Goal: Information Seeking & Learning: Learn about a topic

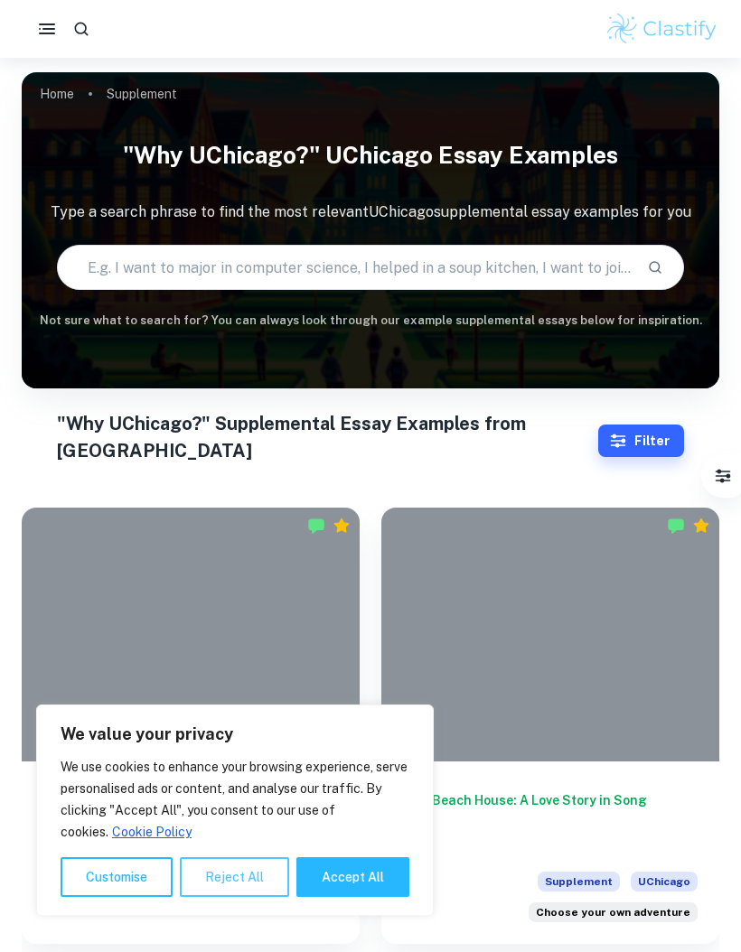
click at [254, 875] on button "Reject All" at bounding box center [234, 878] width 109 height 40
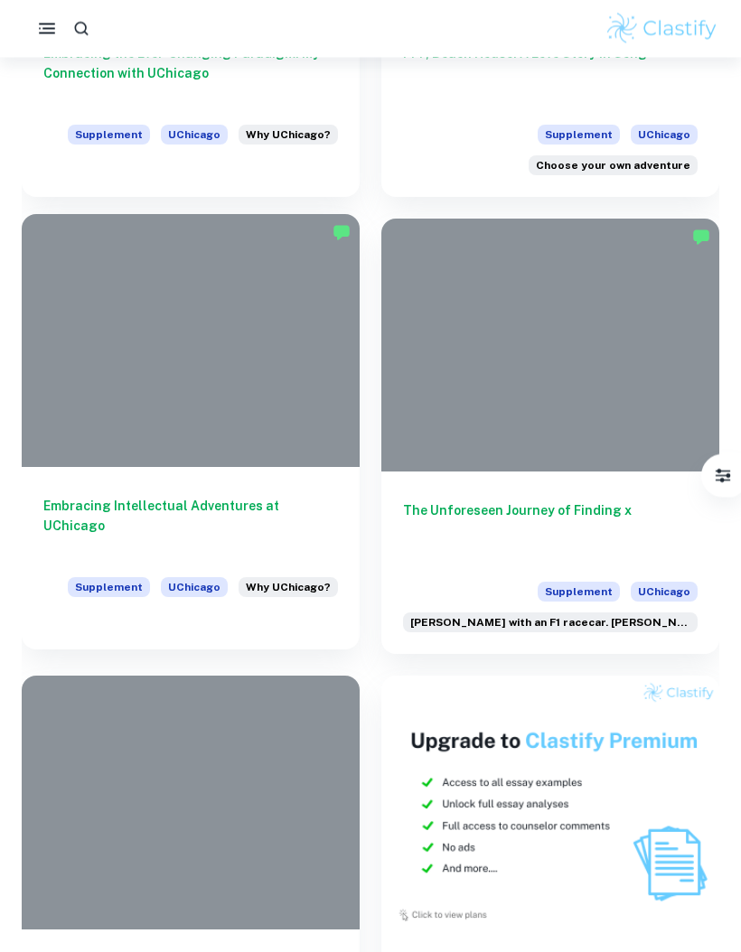
scroll to position [747, 0]
click at [301, 514] on h6 "Embracing Intellectual Adventures at UChicago" at bounding box center [190, 526] width 295 height 60
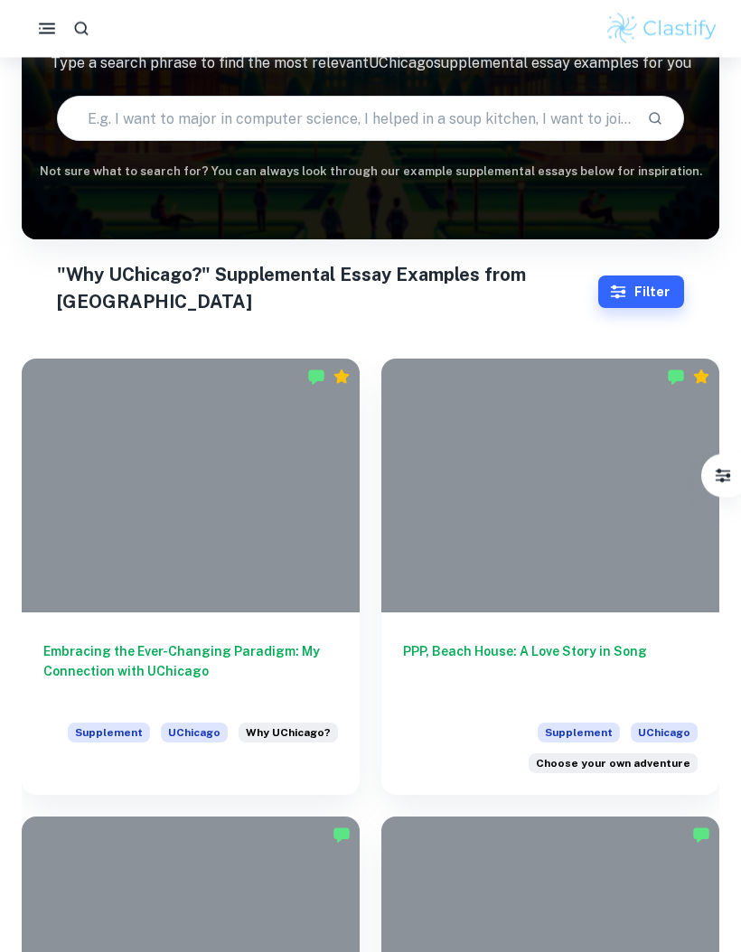
scroll to position [151, 0]
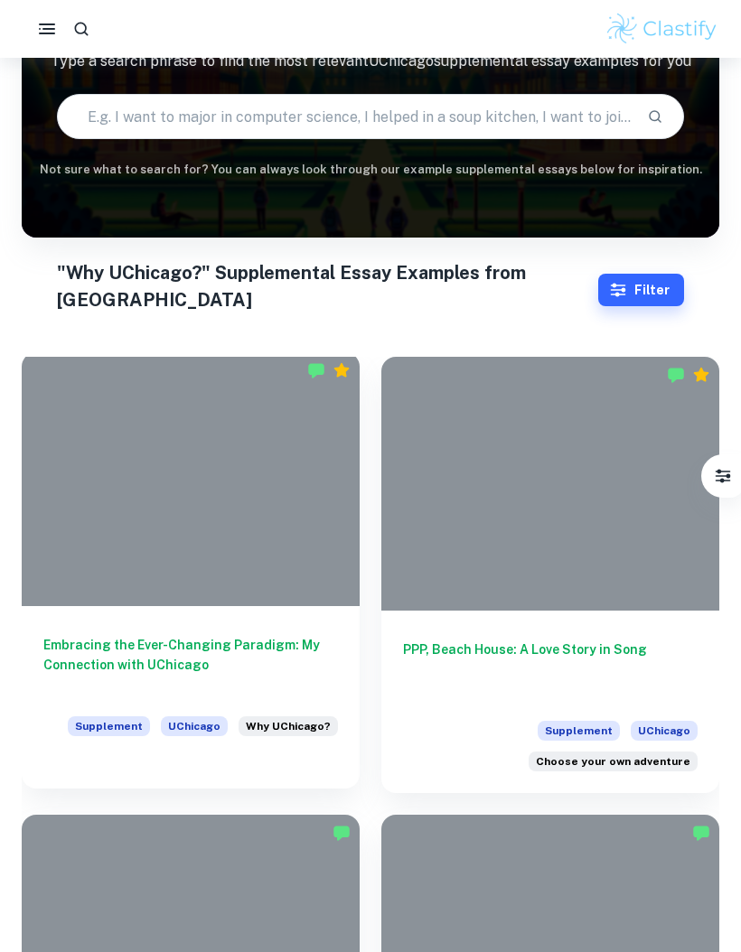
click at [277, 655] on h6 "Embracing the Ever-Changing Paradigm: My Connection with UChicago" at bounding box center [190, 665] width 295 height 60
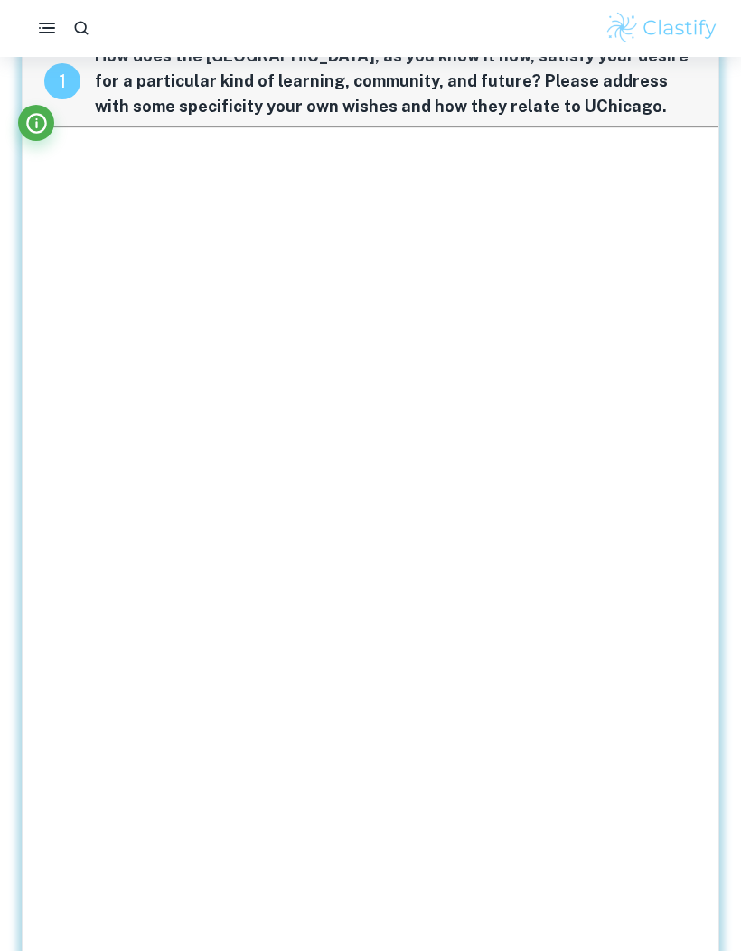
scroll to position [59, 0]
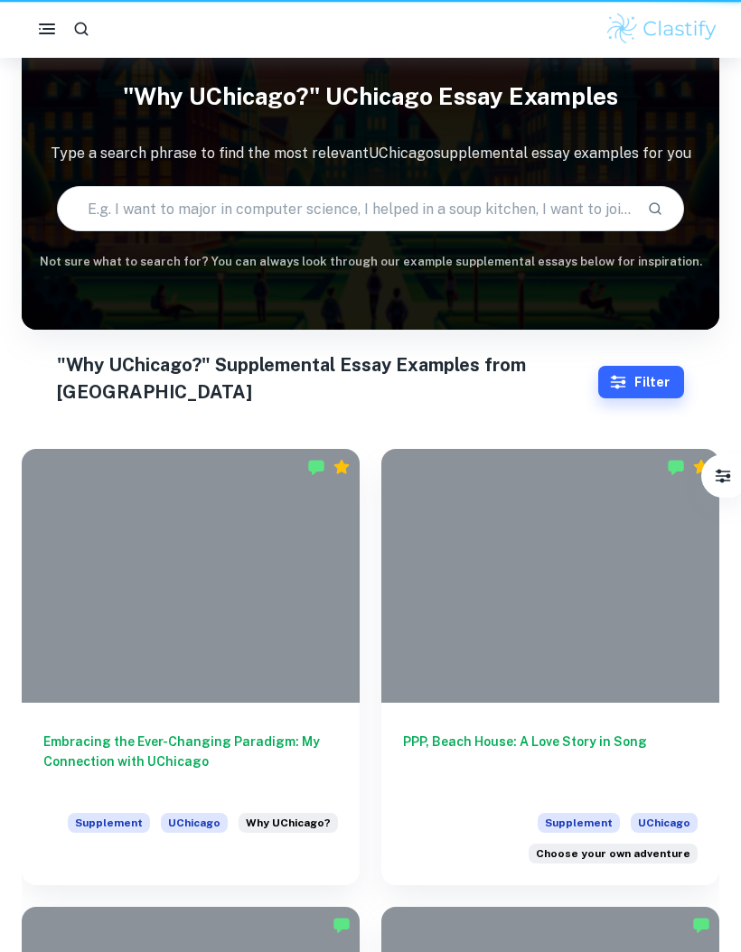
scroll to position [217, 0]
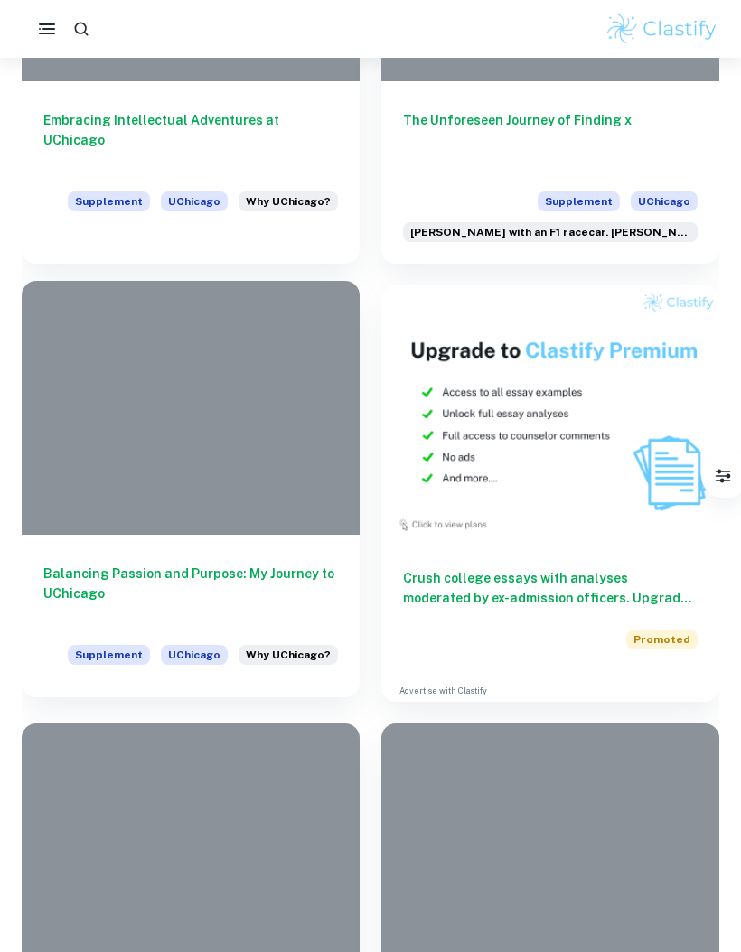
click at [302, 580] on h6 "Balancing Passion and Purpose: My Journey to UChicago" at bounding box center [190, 594] width 295 height 60
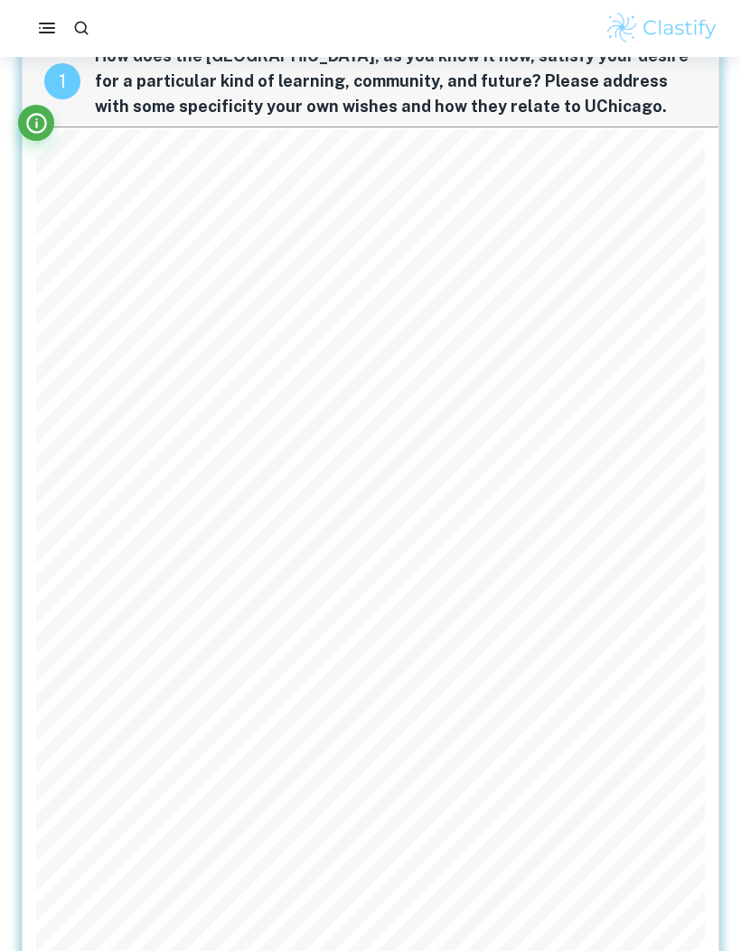
scroll to position [59, 0]
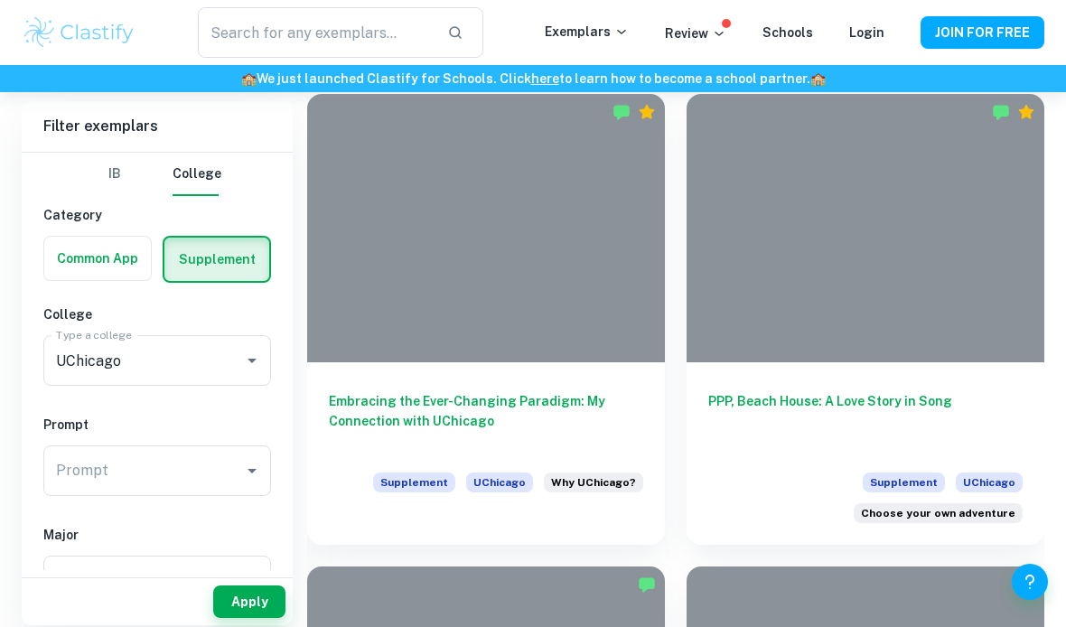
scroll to position [426, 0]
